Goal: Navigation & Orientation: Understand site structure

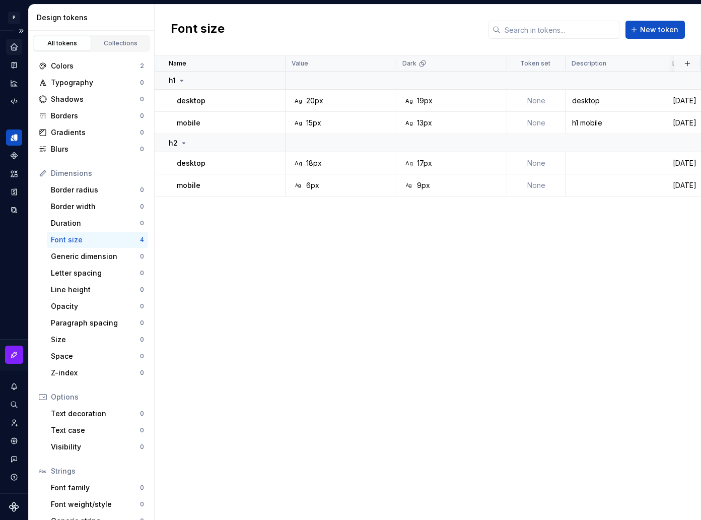
click at [13, 44] on icon "Home" at bounding box center [14, 46] width 7 height 7
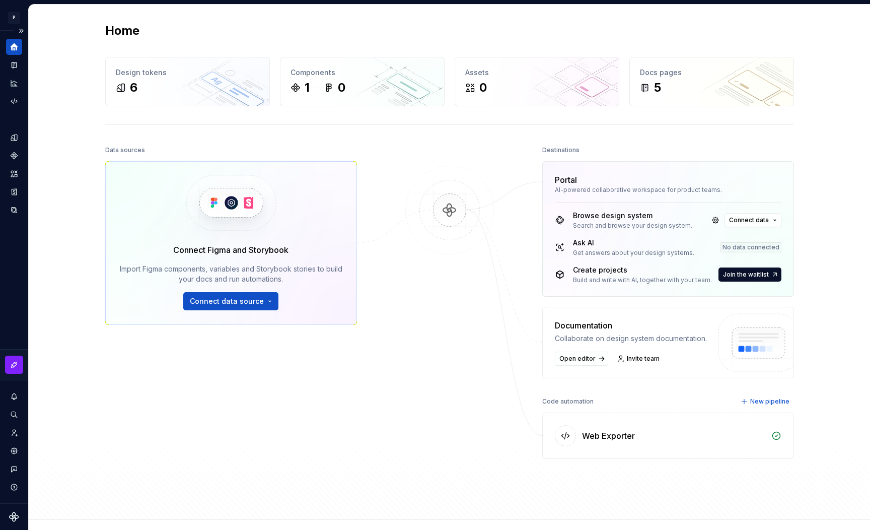
click at [15, 44] on icon "Home" at bounding box center [14, 46] width 9 height 9
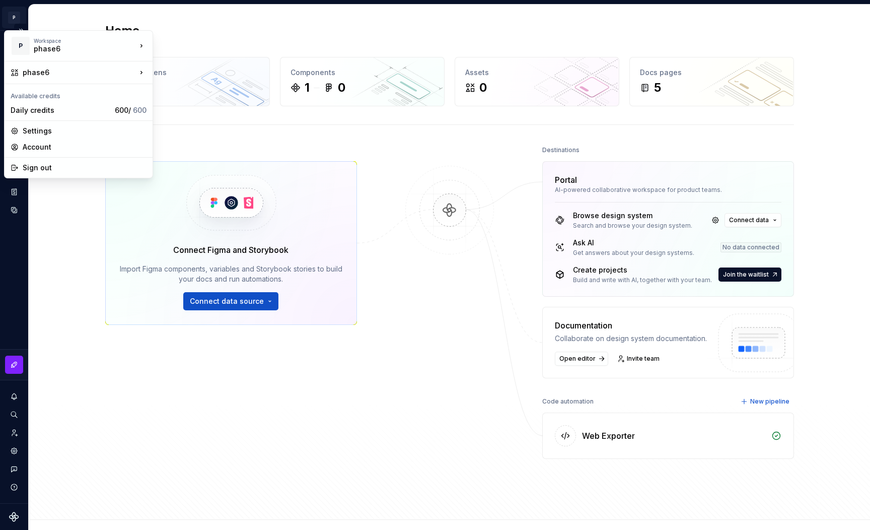
click at [19, 16] on html "P phase6 R Design system data Home Design tokens 6 Components 1 0 Assets 0 Docs…" at bounding box center [435, 265] width 870 height 530
click at [20, 21] on html "P phase6 R Design system data Home Design tokens 6 Components 1 0 Assets 0 Docs…" at bounding box center [435, 265] width 870 height 530
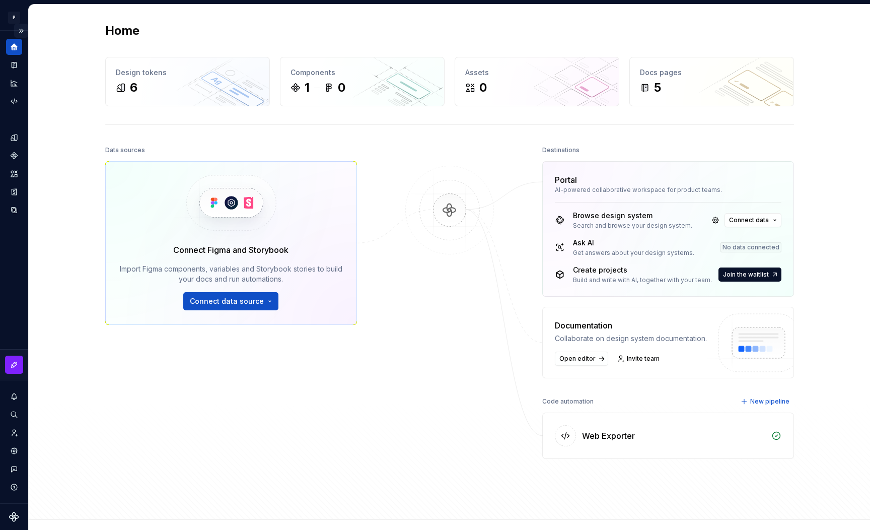
click at [20, 33] on button "Expand sidebar" at bounding box center [21, 31] width 14 height 14
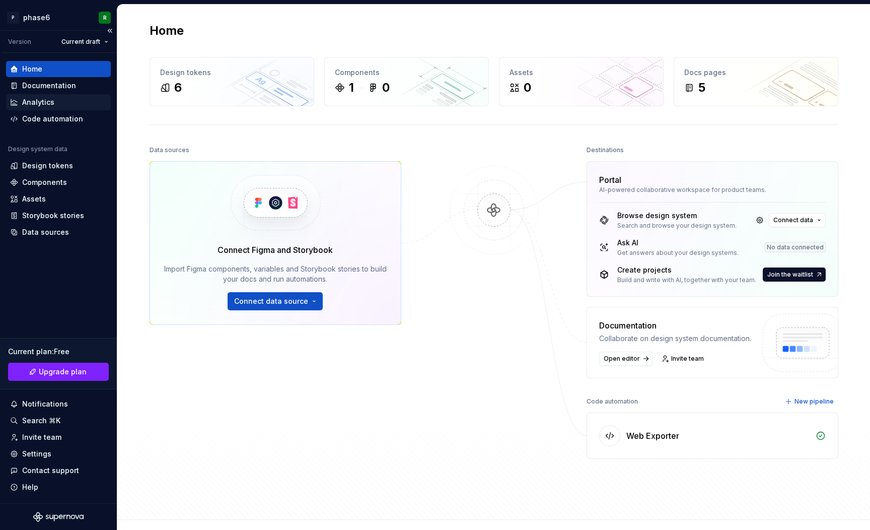
click at [46, 101] on div "Analytics" at bounding box center [38, 102] width 32 height 10
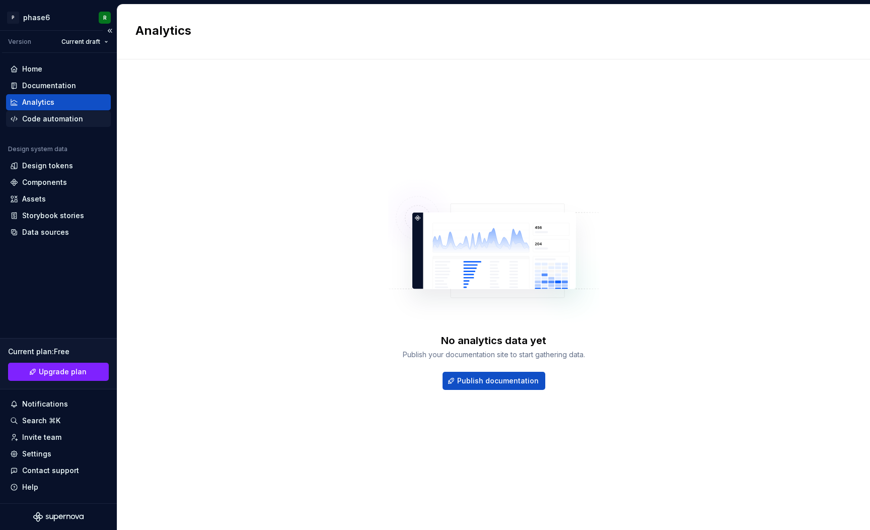
click at [48, 114] on div "Code automation" at bounding box center [52, 119] width 61 height 10
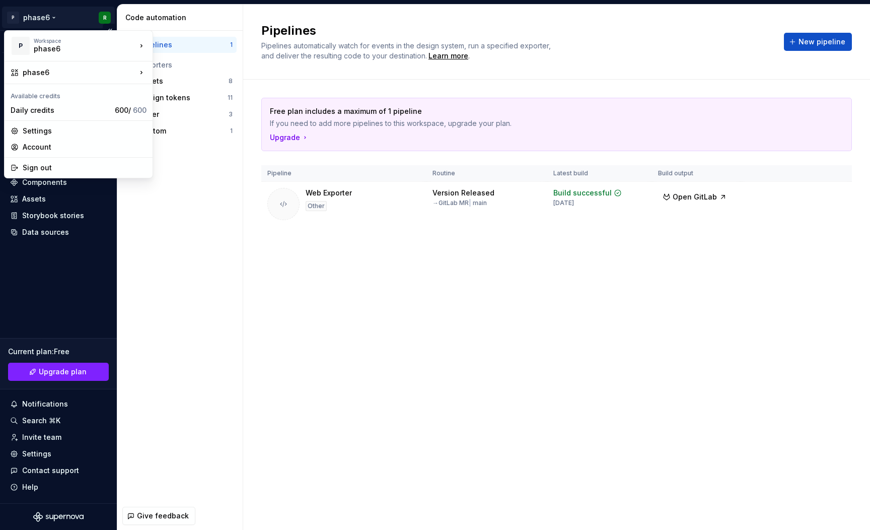
click at [52, 19] on html "P phase6 R Version Current draft Home Documentation Analytics Code automation D…" at bounding box center [435, 265] width 870 height 530
click at [182, 43] on div "phase6" at bounding box center [201, 43] width 65 height 10
